Goal: Transaction & Acquisition: Book appointment/travel/reservation

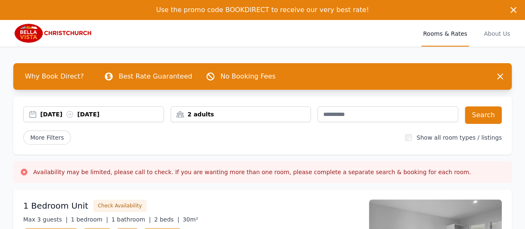
click at [65, 107] on div "[DATE] [DATE]" at bounding box center [93, 114] width 141 height 16
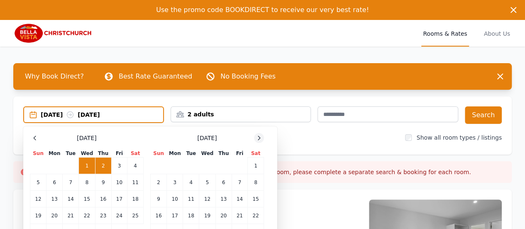
click at [255, 136] on div at bounding box center [259, 138] width 10 height 10
click at [258, 136] on icon at bounding box center [259, 137] width 7 height 7
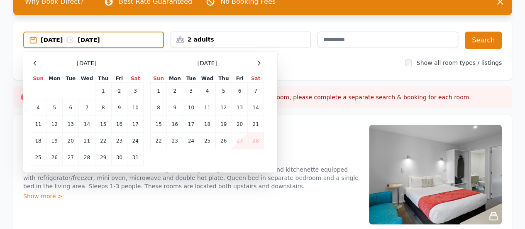
scroll to position [83, 0]
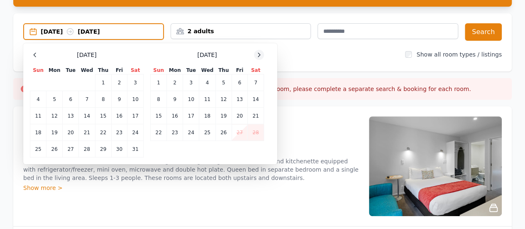
click at [258, 55] on icon at bounding box center [259, 54] width 7 height 7
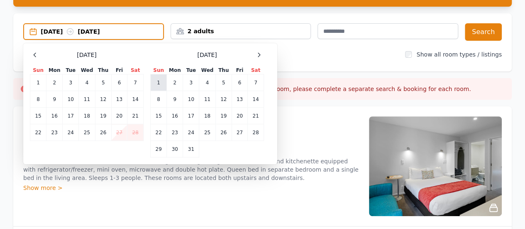
click at [161, 83] on td "1" at bounding box center [159, 82] width 16 height 17
click at [192, 83] on td "3" at bounding box center [191, 82] width 16 height 17
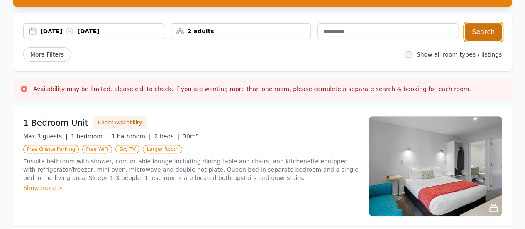
click at [480, 34] on button "Search" at bounding box center [483, 31] width 37 height 17
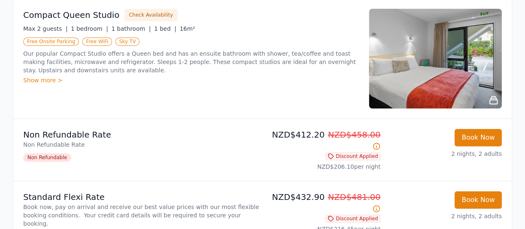
scroll to position [249, 0]
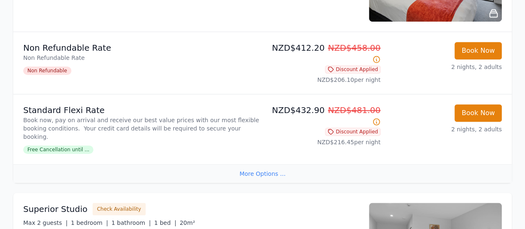
drag, startPoint x: 323, startPoint y: 68, endPoint x: 382, endPoint y: 69, distance: 58.5
click at [382, 69] on li "Non Refundable Rate Non Refundable Rate Non Refundable NZD$412.20 NZD$458.00 Di…" at bounding box center [262, 63] width 498 height 62
copy p "NZD$206.10 per night"
drag, startPoint x: 273, startPoint y: 47, endPoint x: 319, endPoint y: 49, distance: 45.3
click at [319, 49] on p "NZD$412.20 NZD$458.00" at bounding box center [323, 53] width 115 height 23
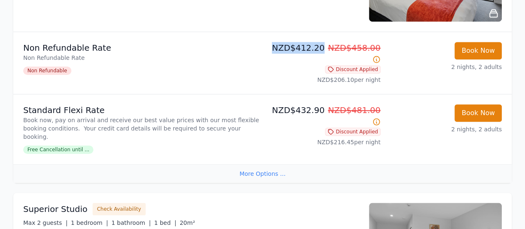
copy p "NZD$412.20"
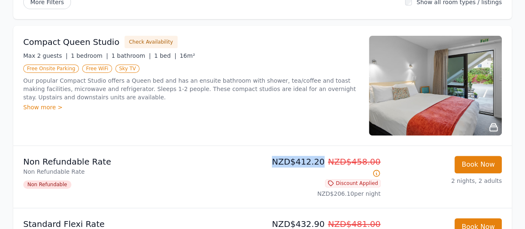
scroll to position [0, 0]
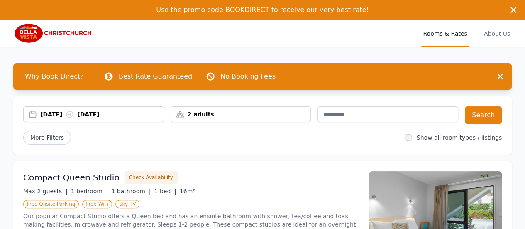
click at [142, 115] on div "[DATE] [DATE]" at bounding box center [101, 114] width 123 height 8
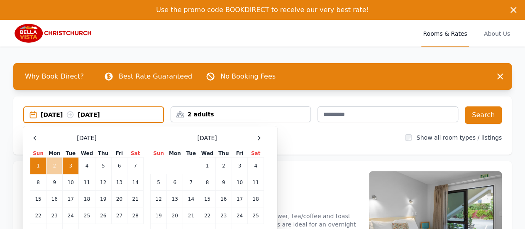
click at [56, 167] on td "2" at bounding box center [54, 165] width 16 height 17
click at [35, 167] on td "1" at bounding box center [38, 165] width 16 height 17
